Goal: Navigation & Orientation: Find specific page/section

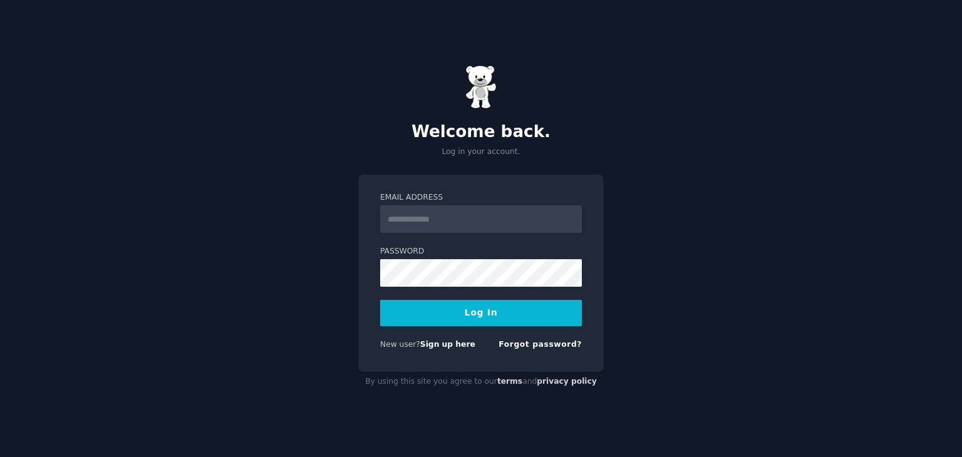
type input "**********"
click at [493, 316] on button "Log In" at bounding box center [481, 313] width 202 height 26
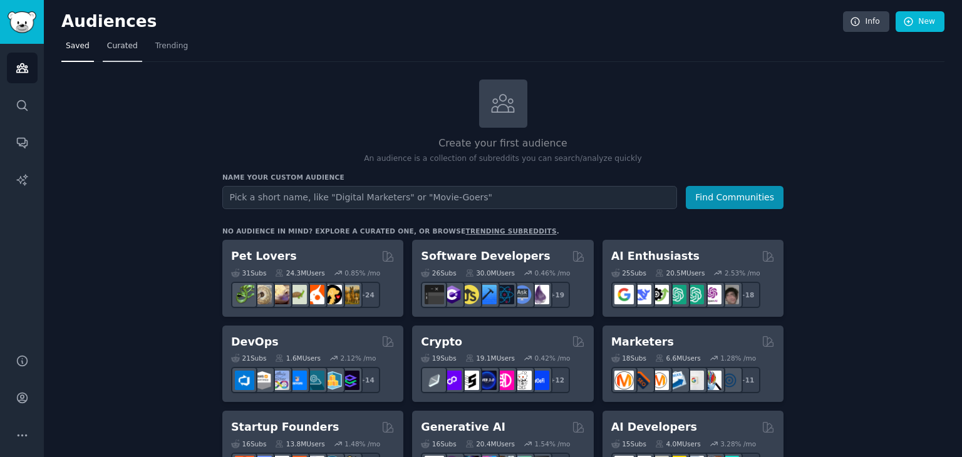
click at [121, 39] on link "Curated" at bounding box center [122, 49] width 39 height 26
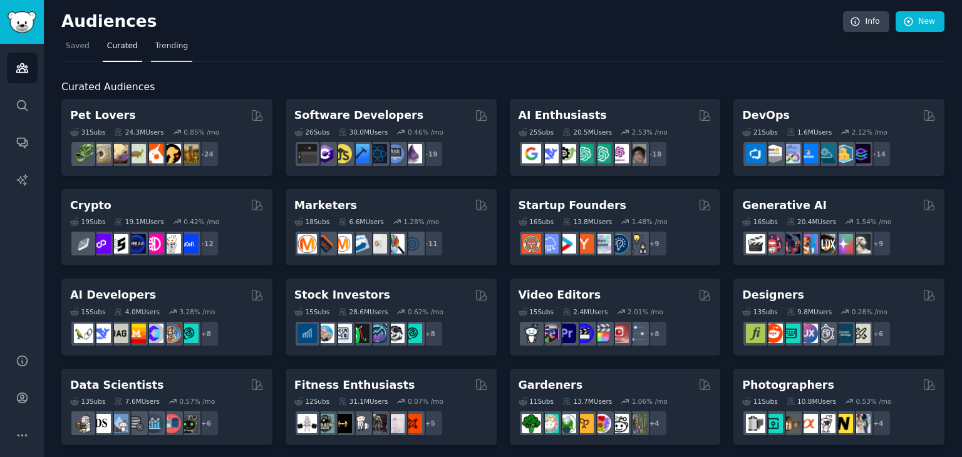
click at [168, 53] on link "Trending" at bounding box center [171, 49] width 41 height 26
